Goal: Navigation & Orientation: Find specific page/section

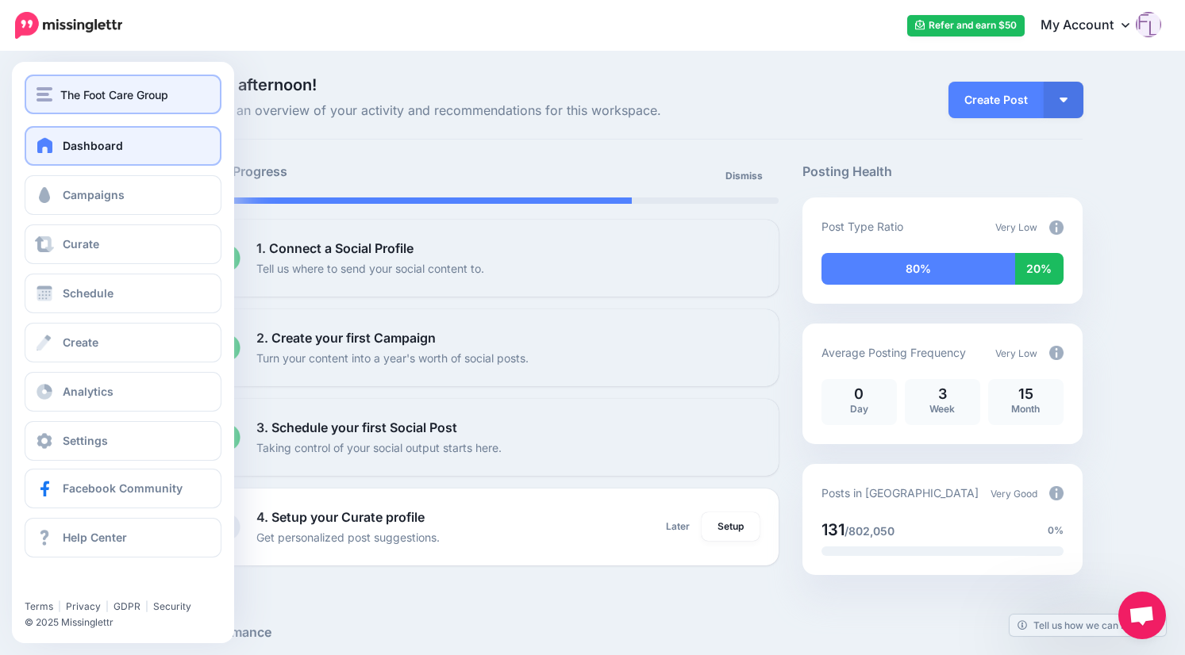
click at [127, 98] on span "The Foot Care Group" at bounding box center [114, 95] width 108 height 18
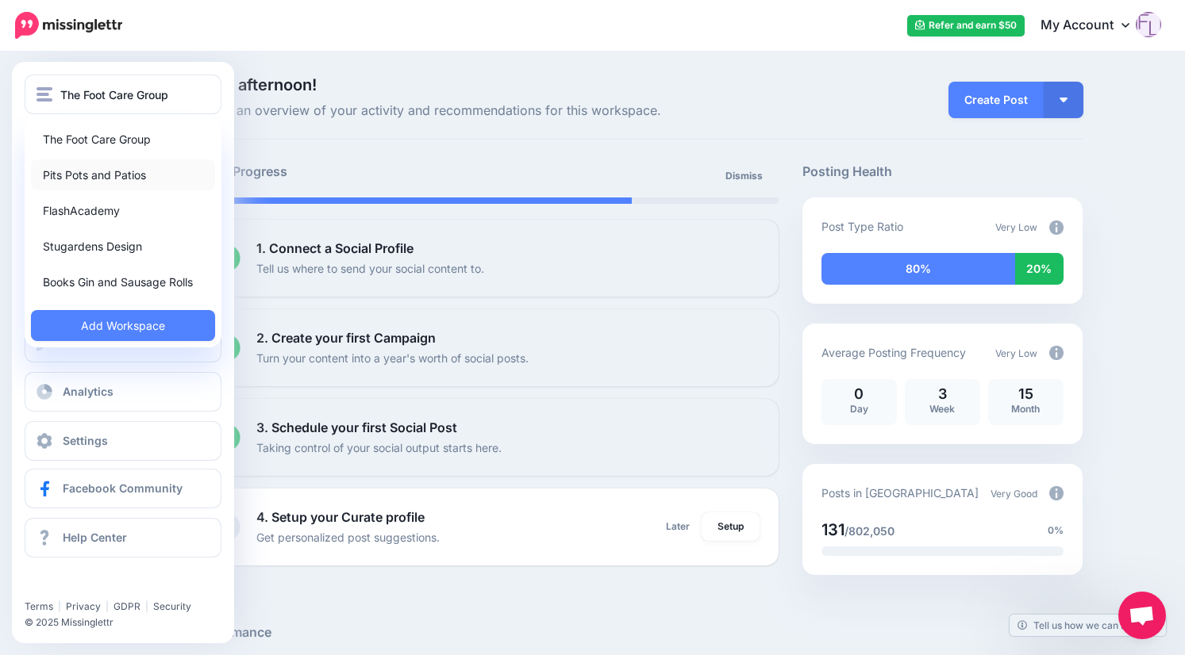
click at [131, 170] on link "Pits Pots and Patios" at bounding box center [123, 174] width 184 height 31
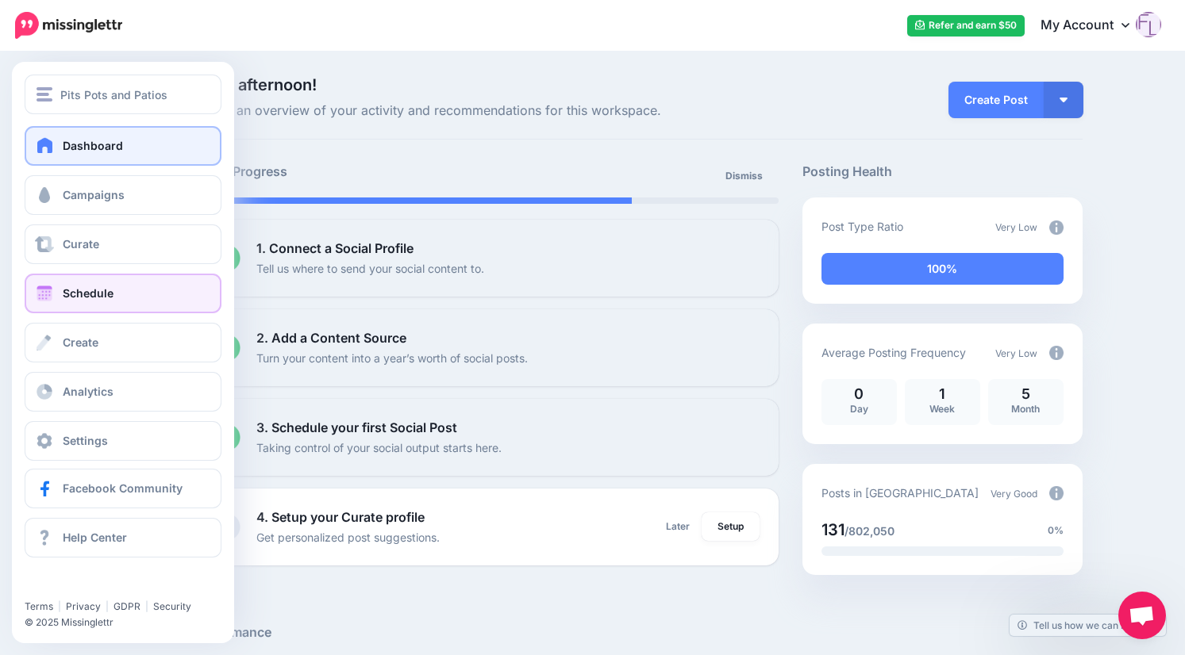
click at [113, 294] on link "Schedule" at bounding box center [123, 294] width 197 height 40
